Goal: Task Accomplishment & Management: Use online tool/utility

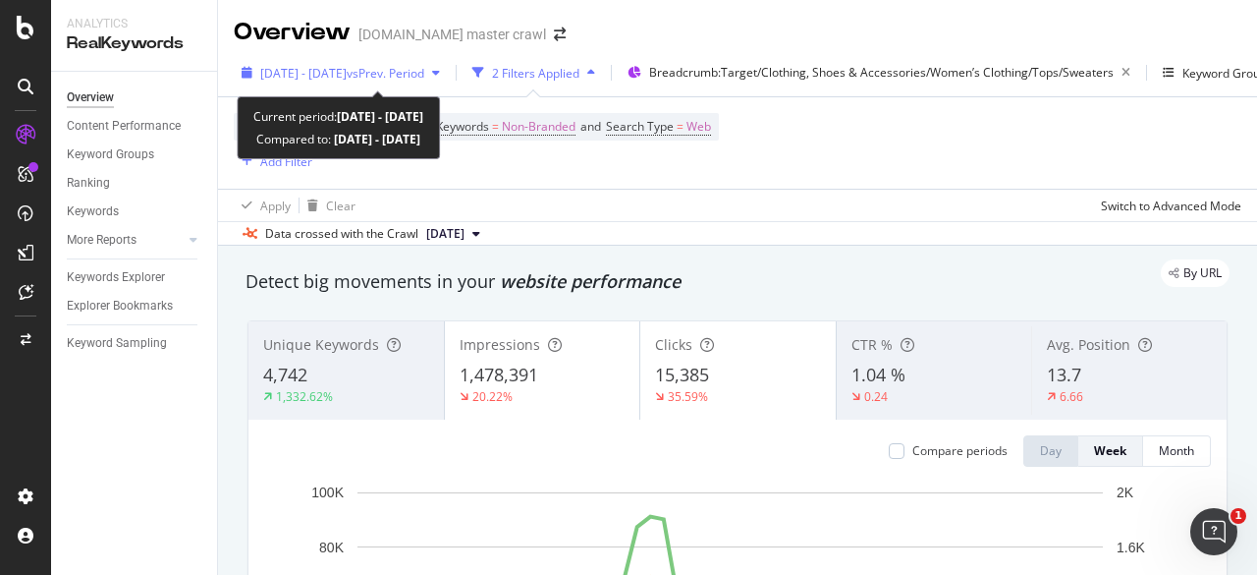
click at [296, 63] on div "[DATE] - [DATE] vs Prev. Period" at bounding box center [341, 72] width 214 height 29
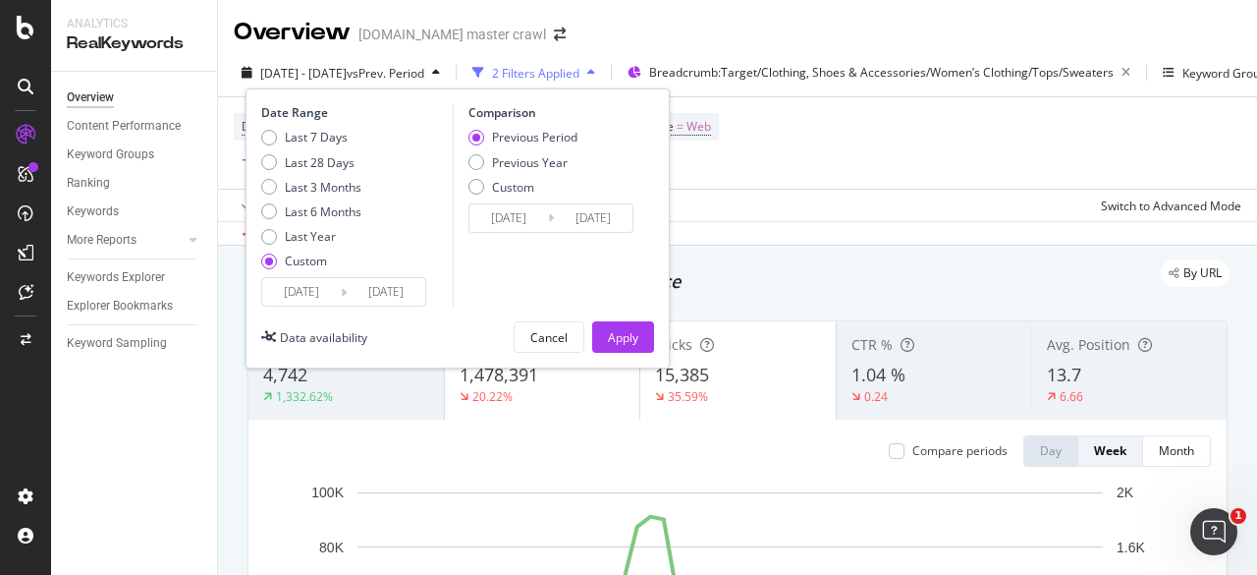
click at [296, 293] on input "[DATE]" at bounding box center [301, 292] width 79 height 28
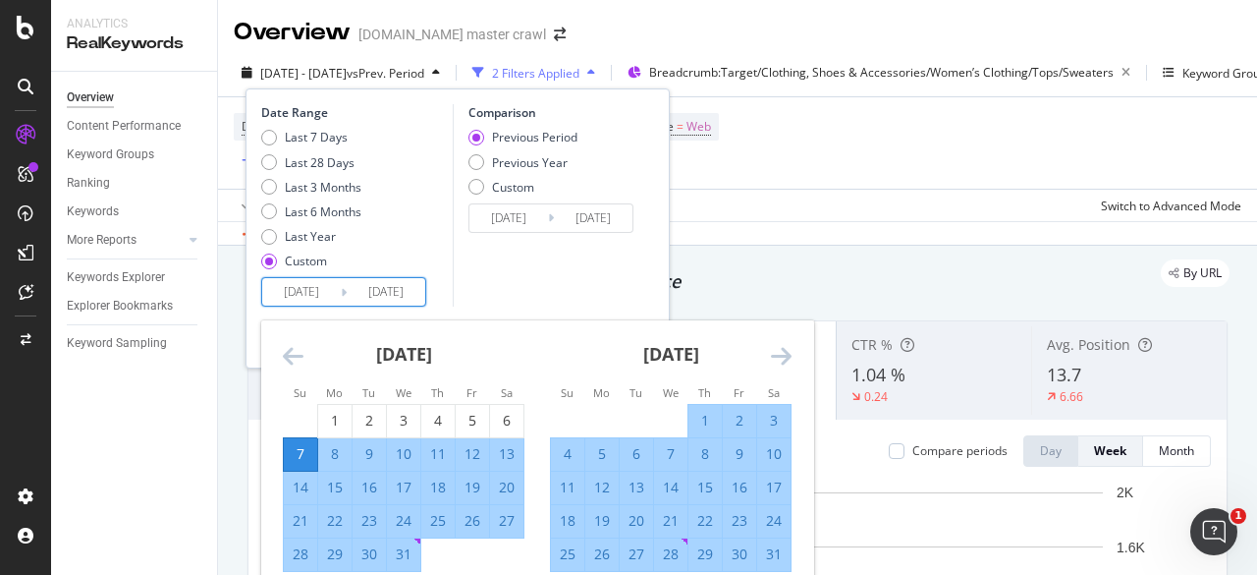
drag, startPoint x: 797, startPoint y: 350, endPoint x: 761, endPoint y: 359, distance: 36.5
click at [761, 359] on div "[DATE] 1 2 3 4 5 6 7 8 9 10 11 12 13 14 15 16 17 18 19 20 21 22 23 24 25 26 27 …" at bounding box center [670, 445] width 267 height 251
click at [786, 357] on icon "Move forward to switch to the next month." at bounding box center [781, 356] width 21 height 24
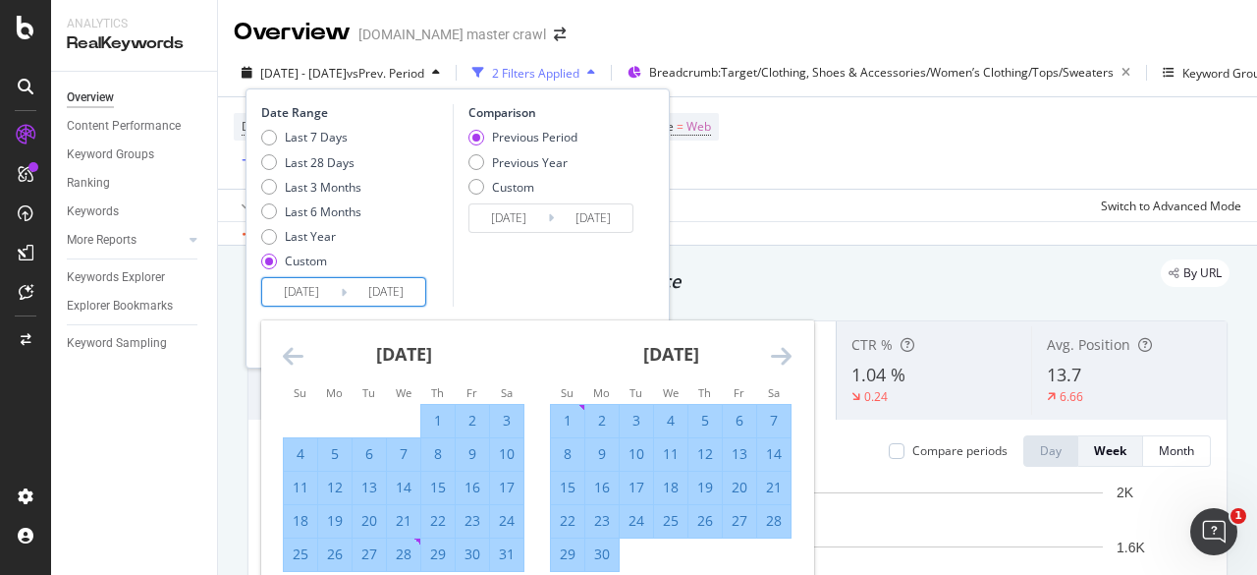
click at [786, 357] on icon "Move forward to switch to the next month." at bounding box center [781, 356] width 21 height 24
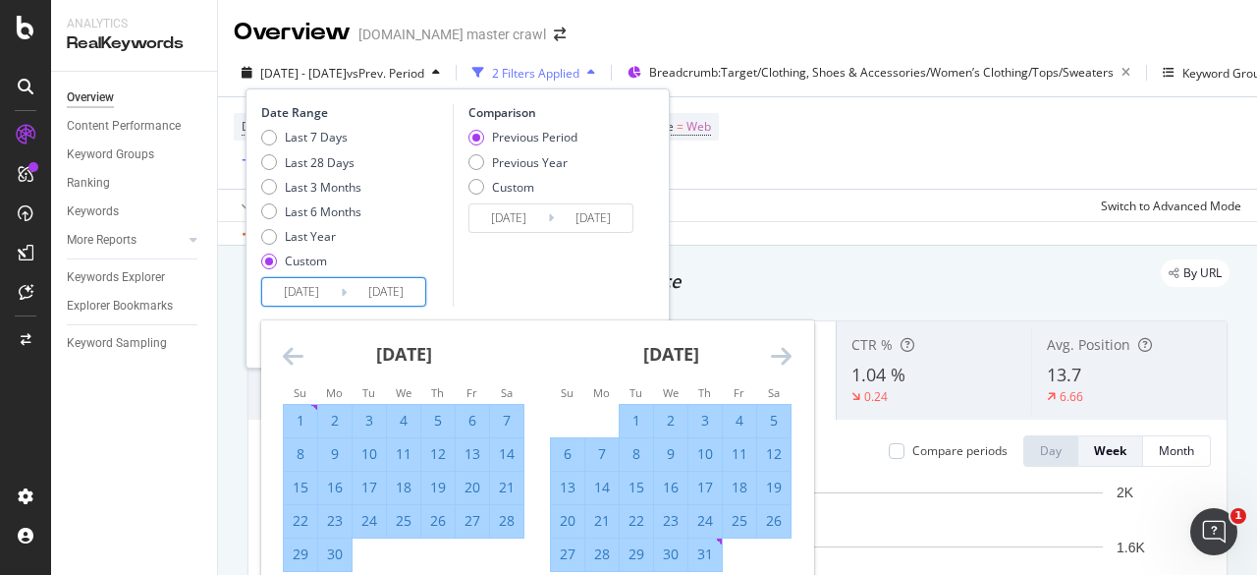
click at [295, 416] on div "1" at bounding box center [300, 421] width 33 height 20
type input "[DATE]"
click at [780, 353] on icon "Move forward to switch to the next month." at bounding box center [781, 356] width 21 height 24
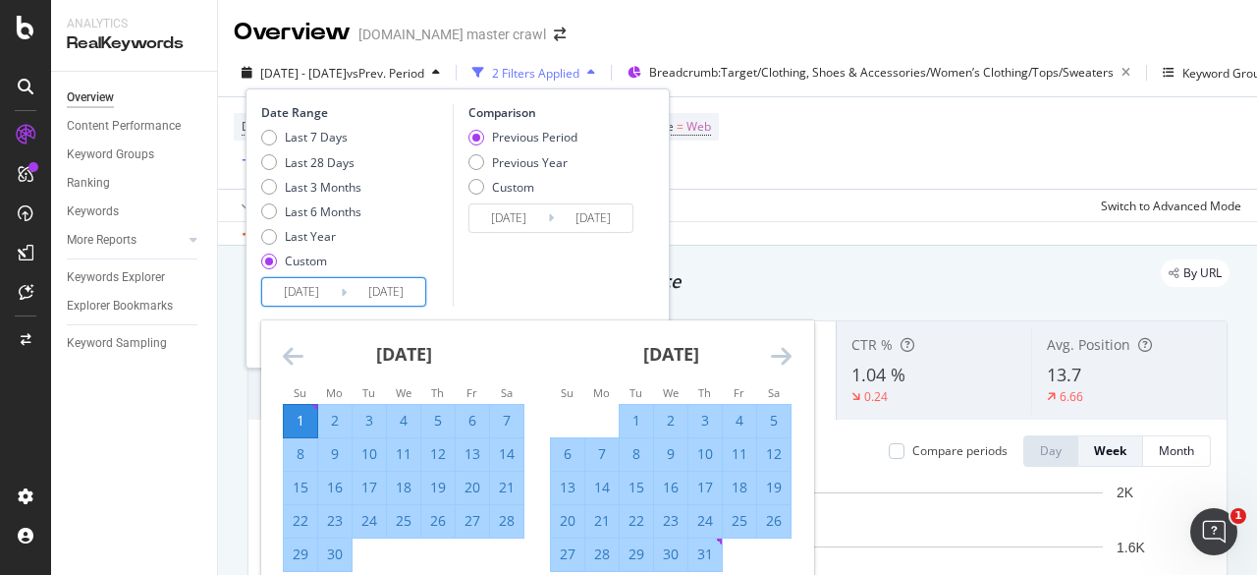
click at [780, 353] on icon "Move forward to switch to the next month." at bounding box center [781, 356] width 21 height 24
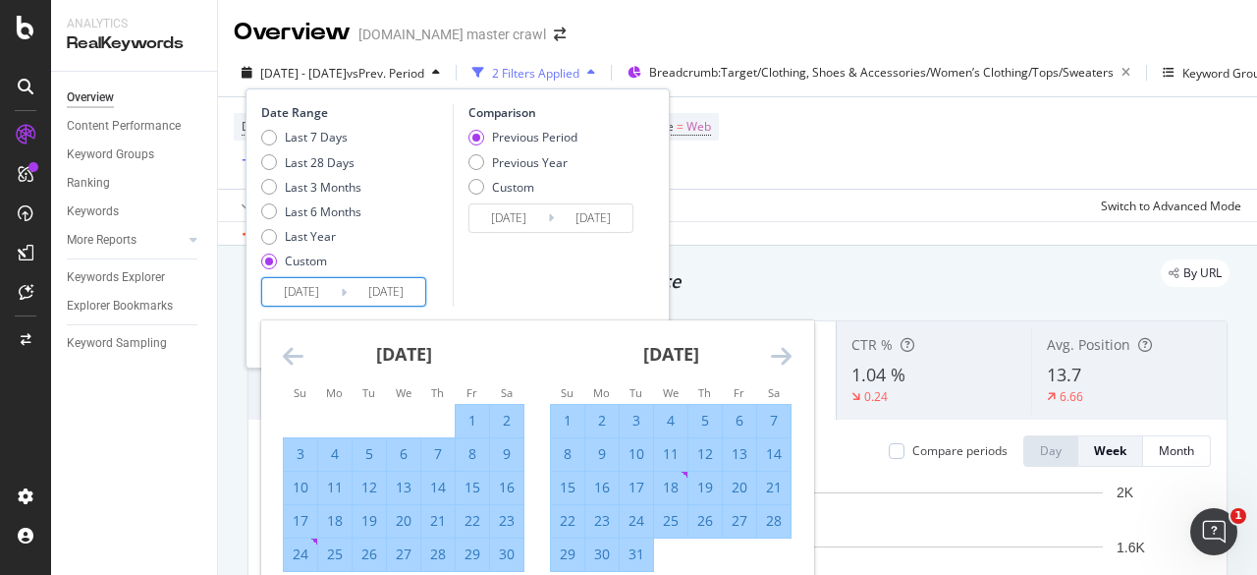
click at [782, 361] on icon "Move forward to switch to the next month." at bounding box center [781, 356] width 21 height 24
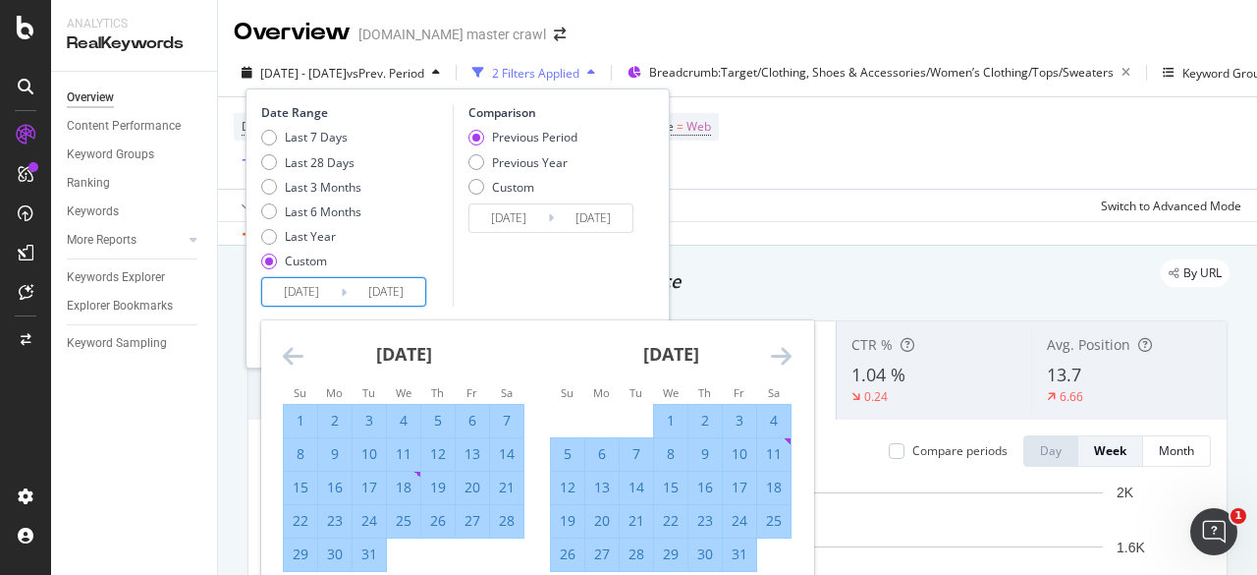
click at [780, 411] on div "4" at bounding box center [773, 421] width 33 height 20
type input "[DATE]"
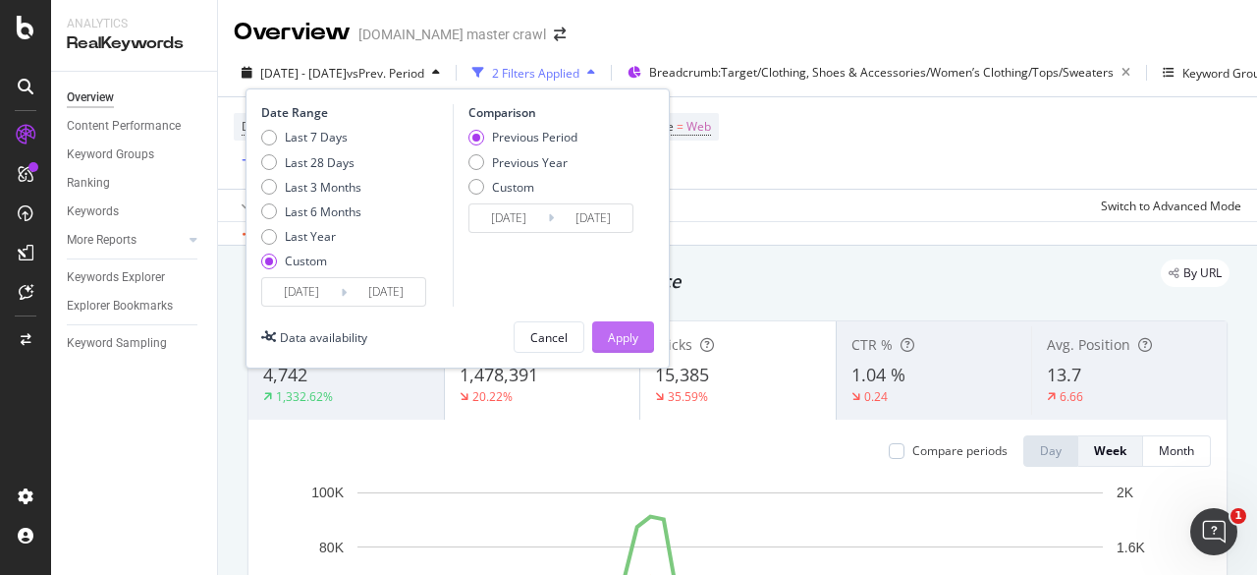
click at [614, 329] on div "Apply" at bounding box center [623, 337] width 30 height 17
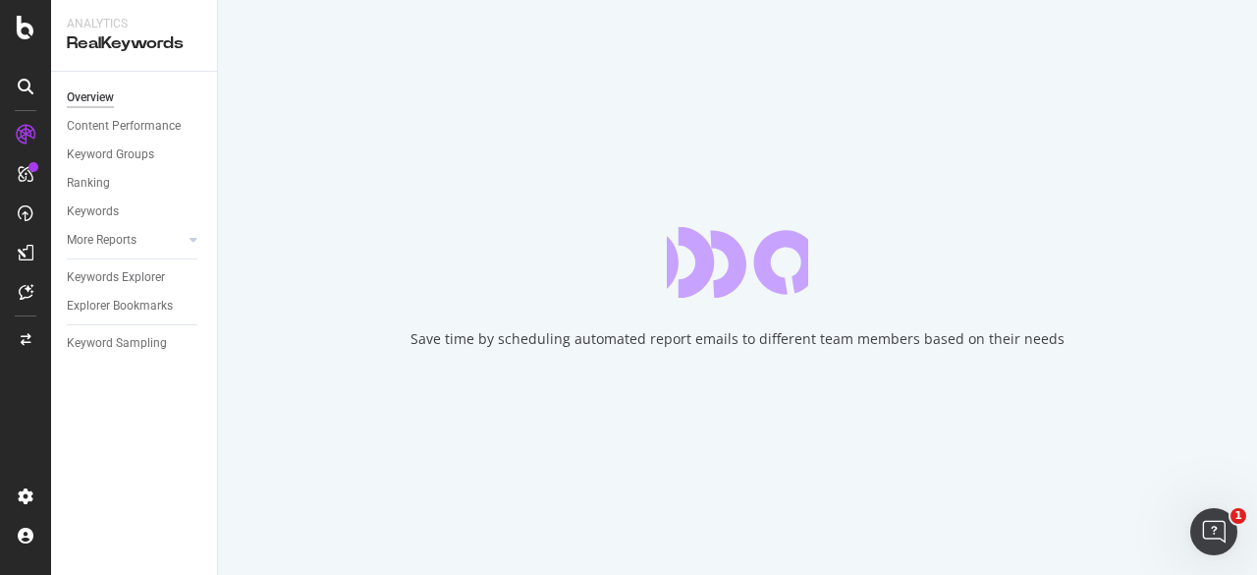
click at [614, 329] on div "Save time by scheduling automated report emails to different team members based…" at bounding box center [738, 339] width 654 height 20
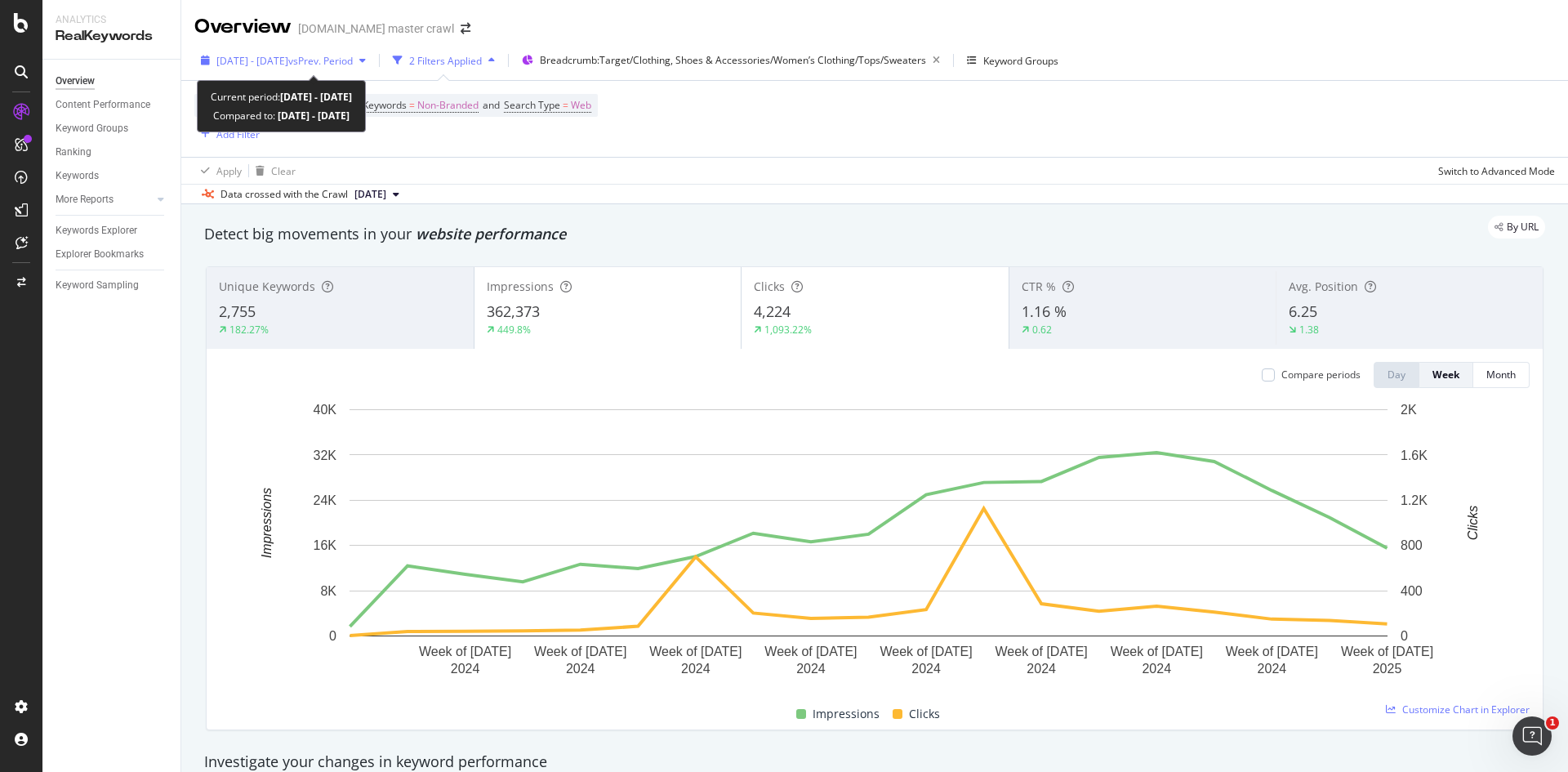
click at [353, 66] on span "vs Prev. Period" at bounding box center [321, 61] width 65 height 14
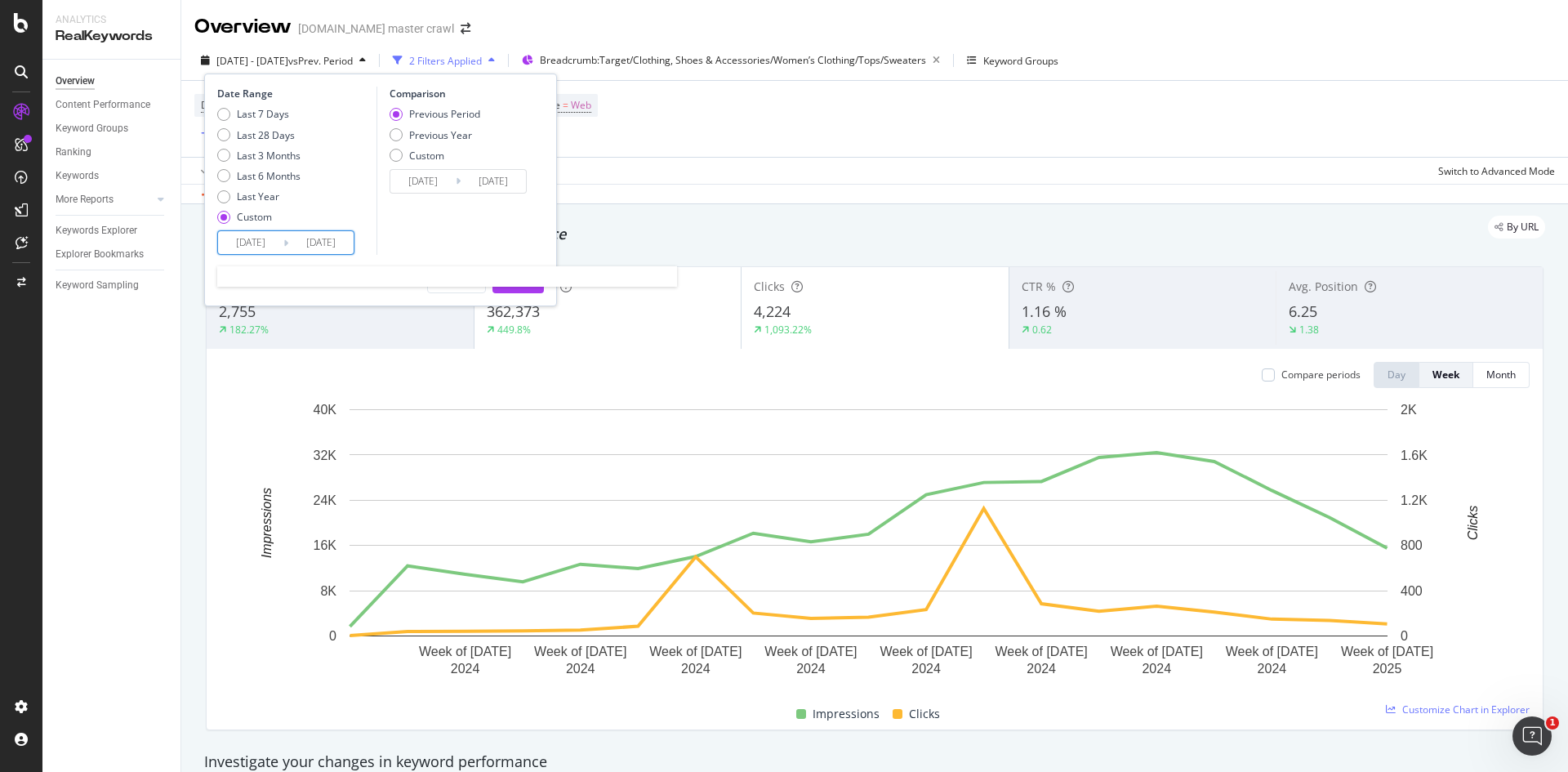
click at [253, 243] on input "[DATE]" at bounding box center [250, 243] width 66 height 23
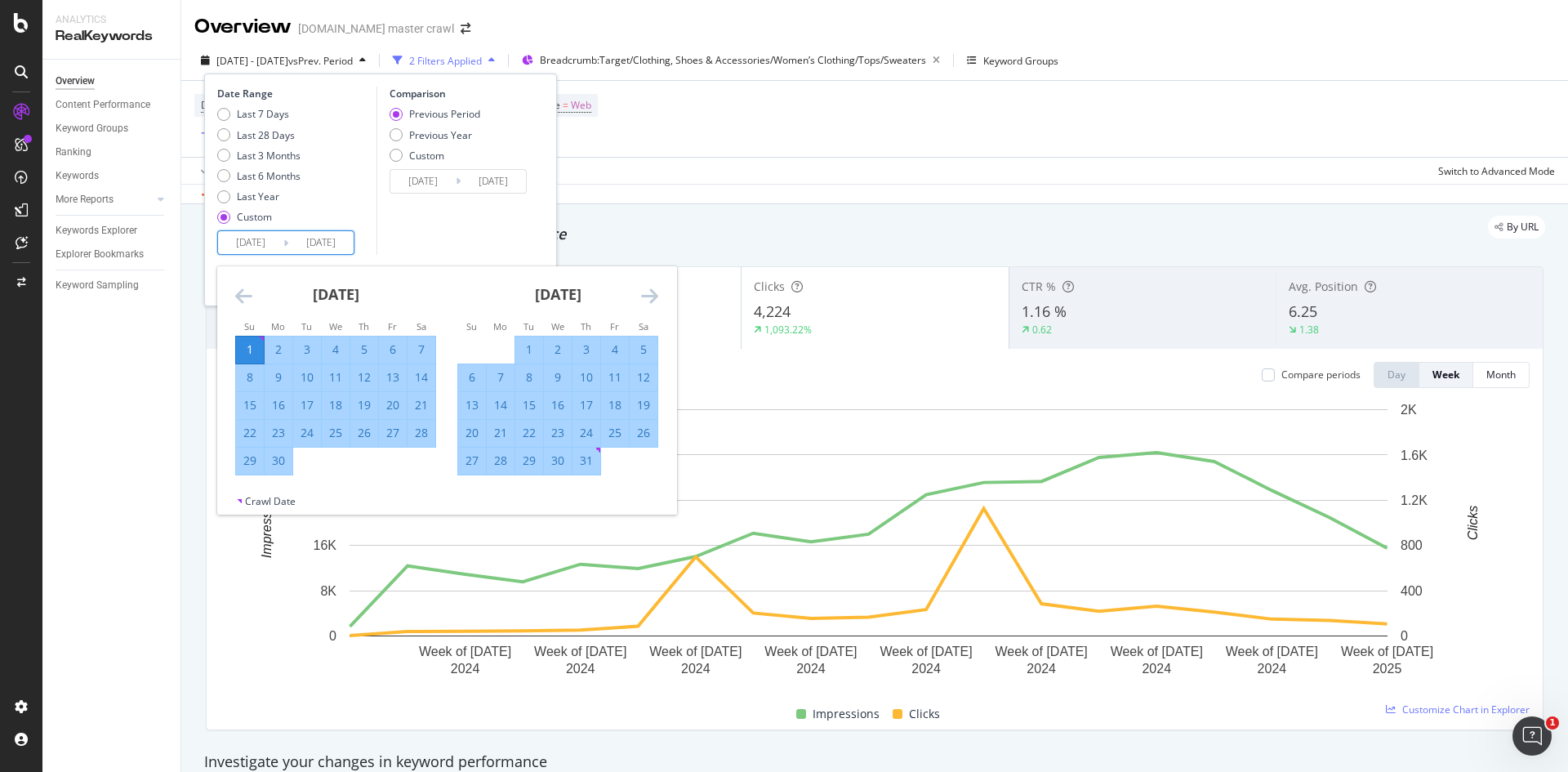
click at [251, 337] on div "1" at bounding box center [249, 350] width 27 height 27
click at [645, 294] on icon "Move forward to switch to the next month." at bounding box center [649, 296] width 17 height 20
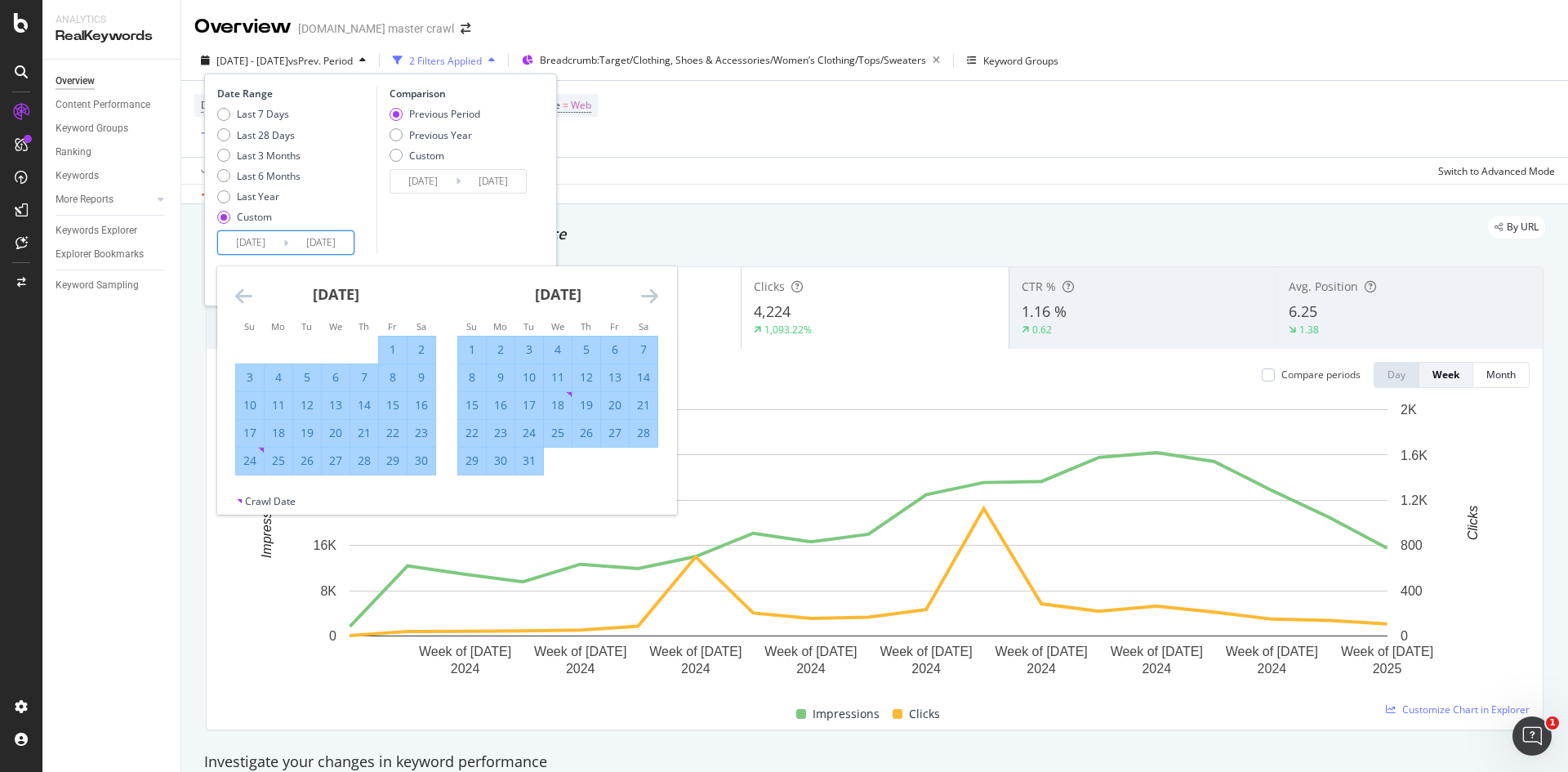
click at [422, 461] on div "30" at bounding box center [421, 461] width 27 height 17
type input "[DATE]"
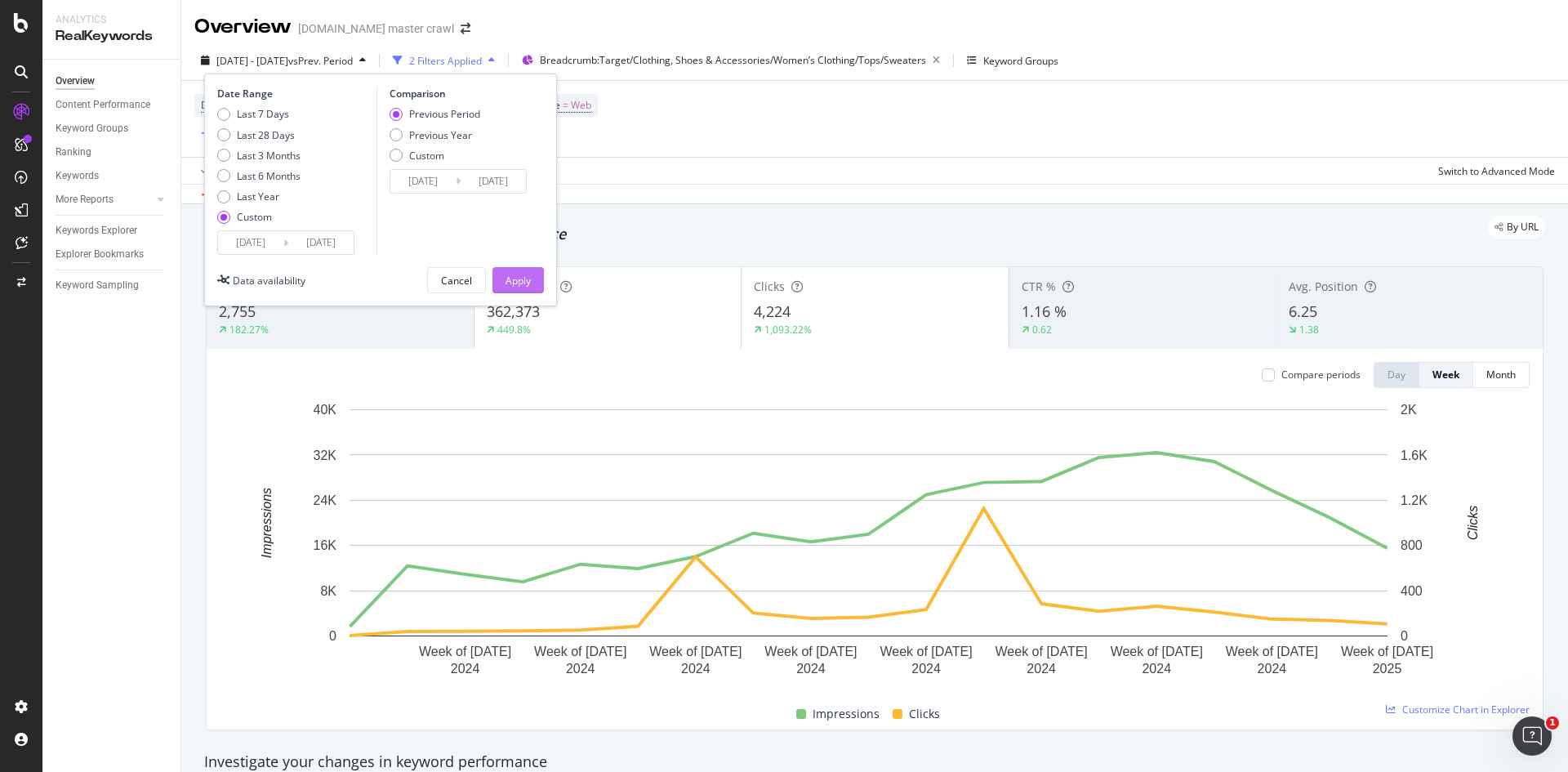
click at [510, 279] on div "Apply" at bounding box center [518, 280] width 25 height 14
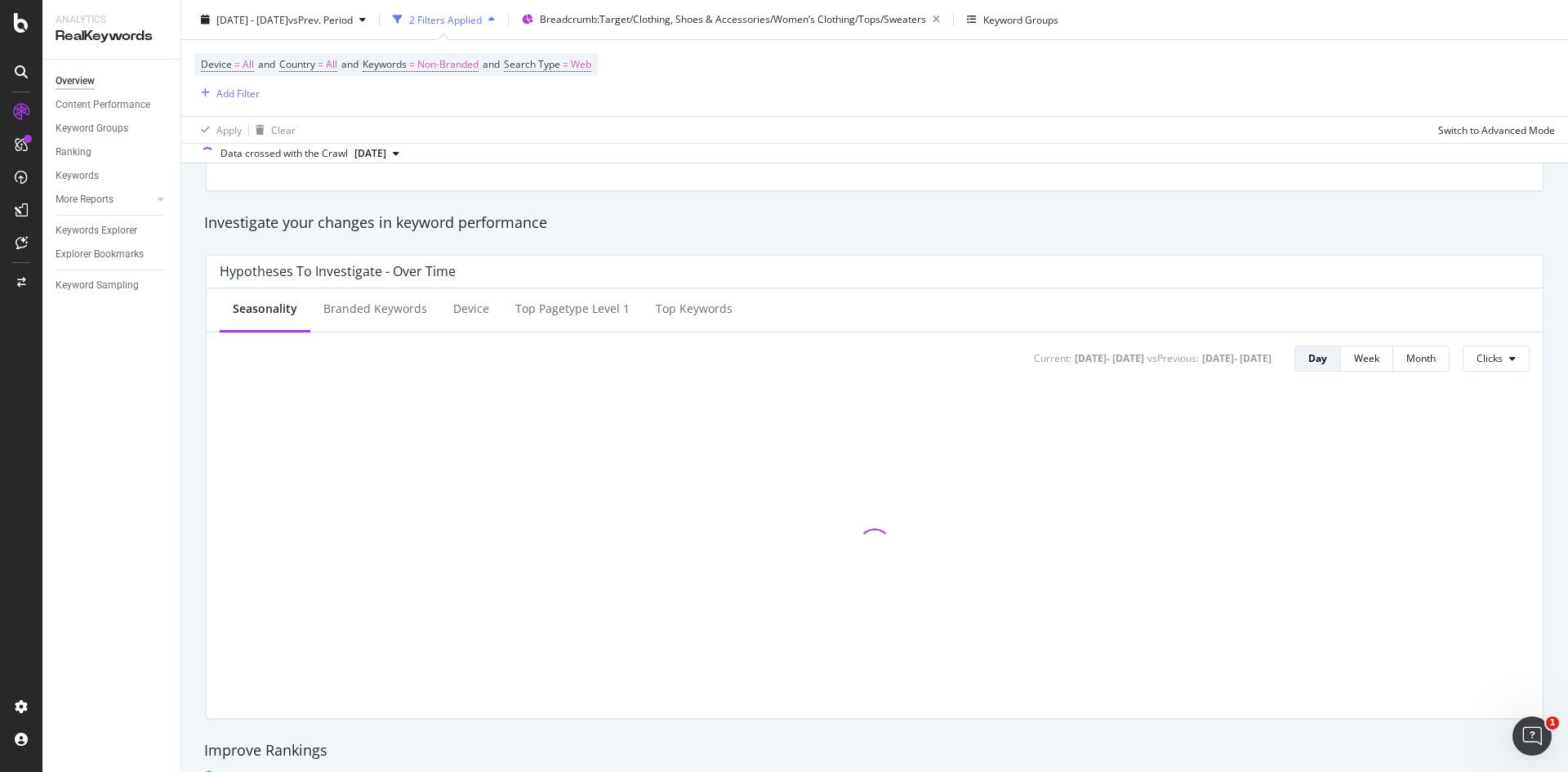
scroll to position [543, 0]
drag, startPoint x: 1544, startPoint y: 244, endPoint x: 1549, endPoint y: 284, distance: 40.3
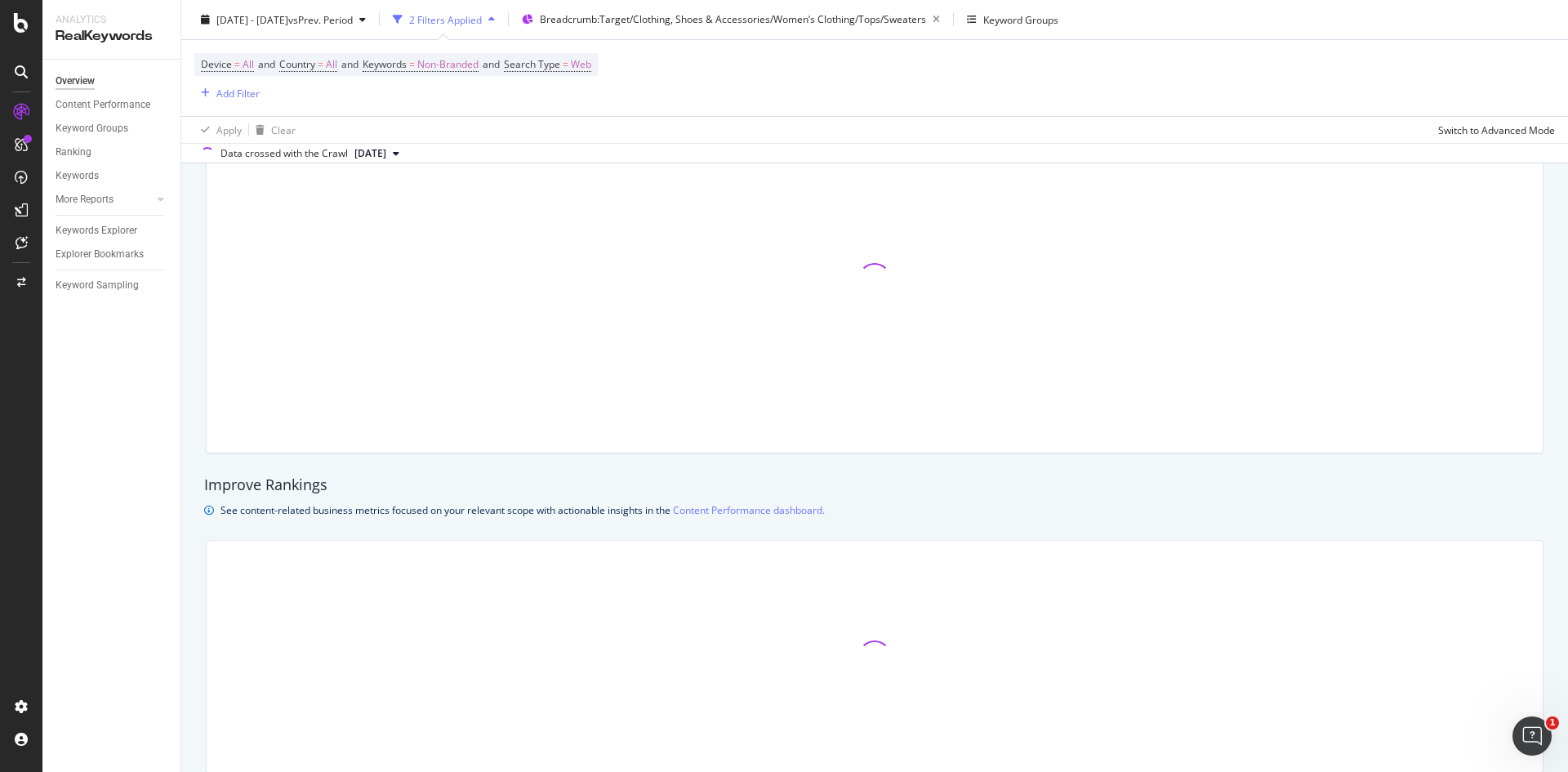
scroll to position [817, 0]
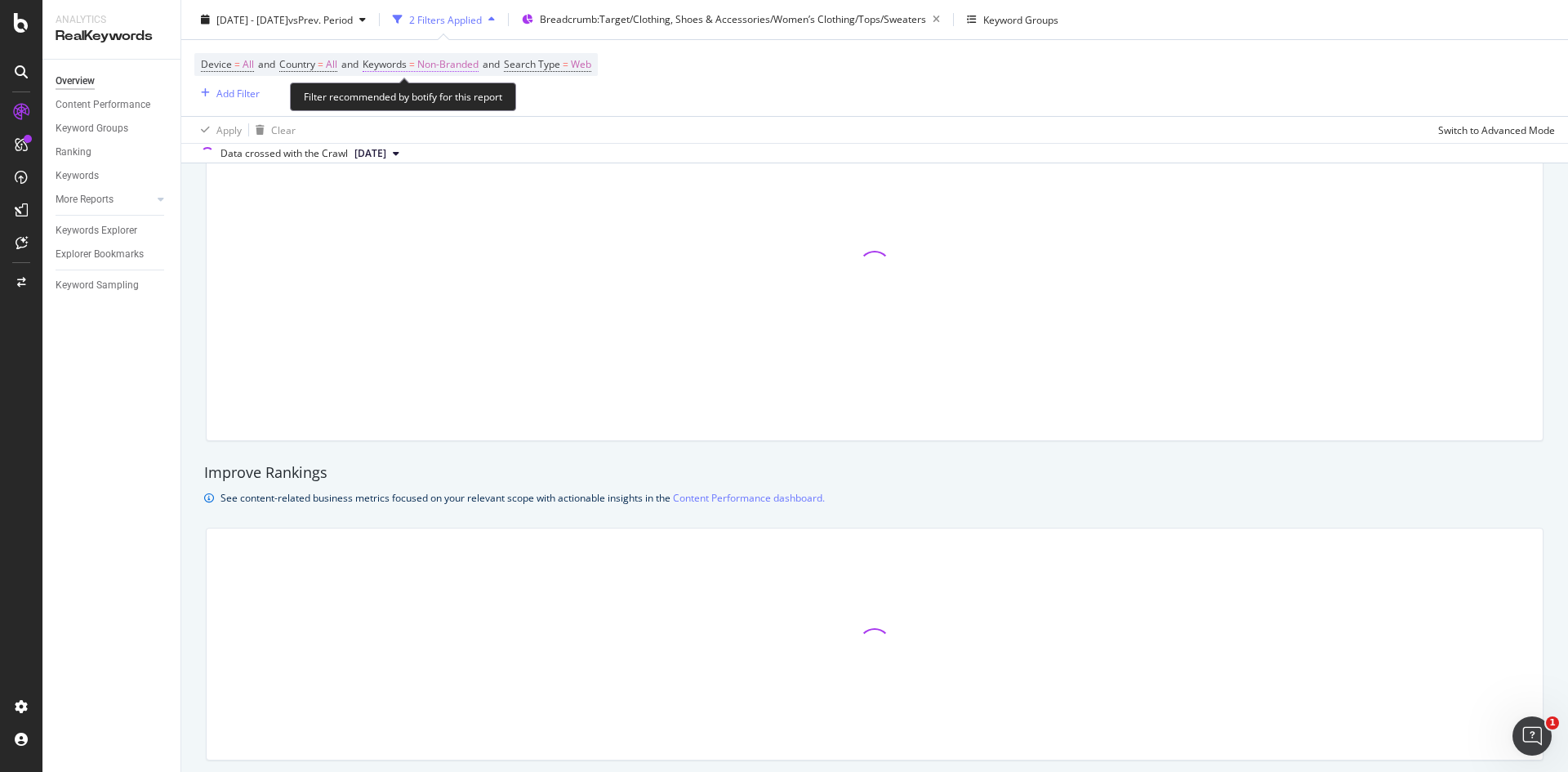
drag, startPoint x: 1567, startPoint y: 301, endPoint x: 460, endPoint y: 60, distance: 1132.9
click at [460, 60] on span "Non-Branded" at bounding box center [448, 65] width 62 height 23
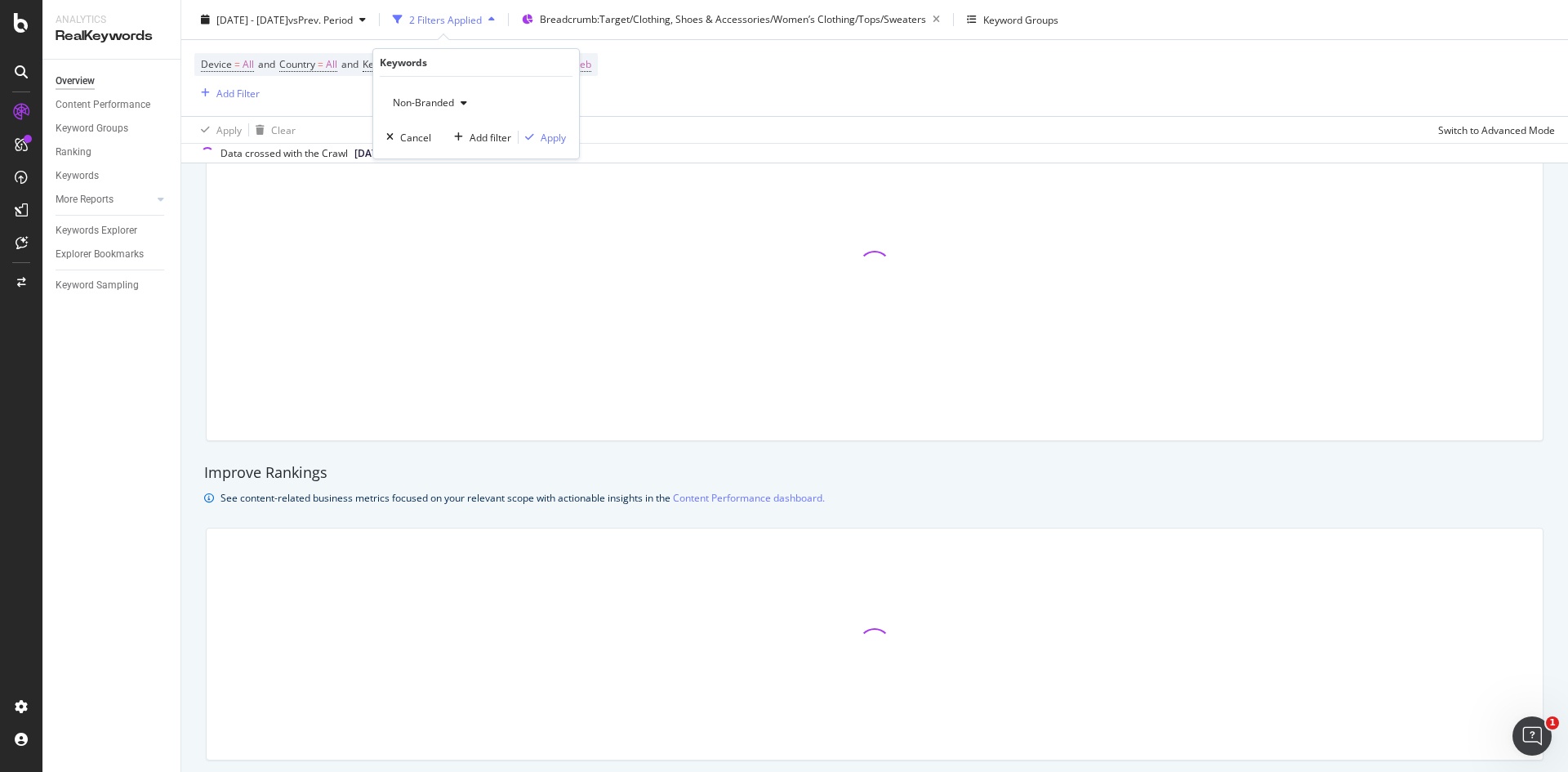
click at [441, 103] on span "Non-Branded" at bounding box center [421, 102] width 68 height 14
click at [426, 223] on span "All" at bounding box center [483, 230] width 166 height 15
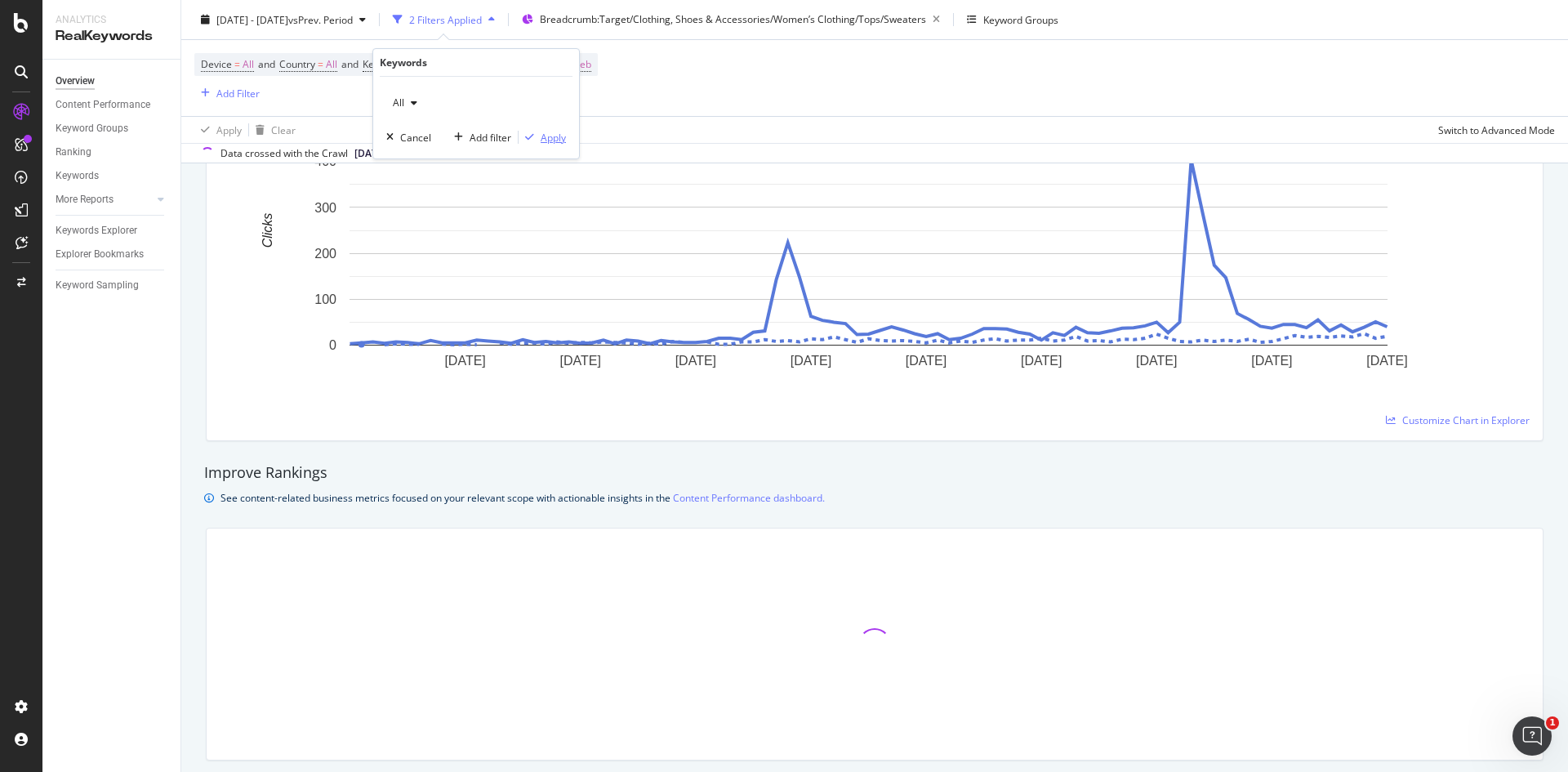
click at [545, 135] on div "Apply" at bounding box center [553, 137] width 25 height 14
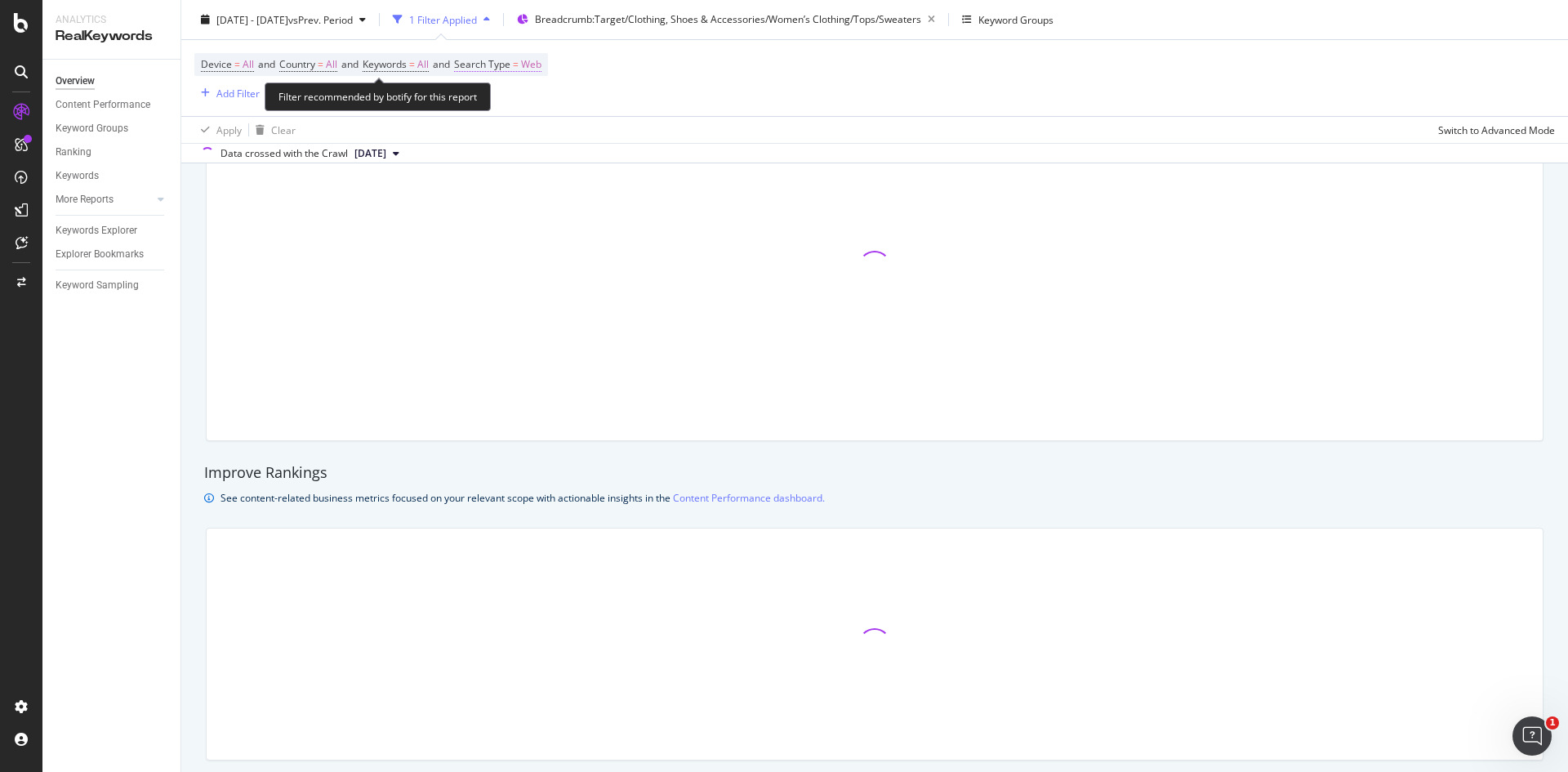
click at [540, 55] on span "Web" at bounding box center [531, 65] width 21 height 23
click at [518, 101] on div "Web" at bounding box center [574, 102] width 180 height 26
click at [793, 108] on div "Device = All and Country = All and Keywords = All and Search Type = Web Add Fil…" at bounding box center [875, 77] width 1360 height 76
